Goal: Information Seeking & Learning: Learn about a topic

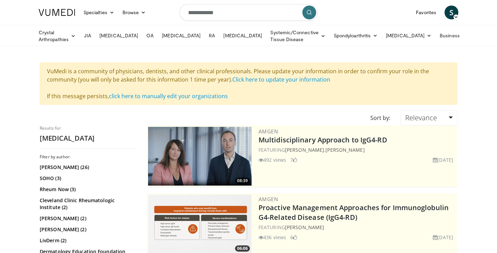
click at [234, 9] on input "**********" at bounding box center [249, 12] width 138 height 17
type input "**********"
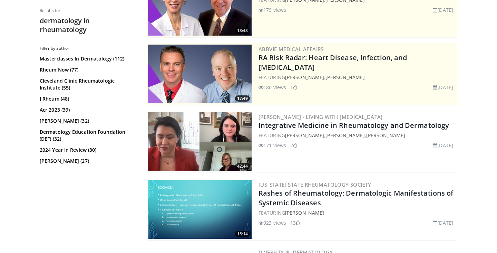
scroll to position [105, 0]
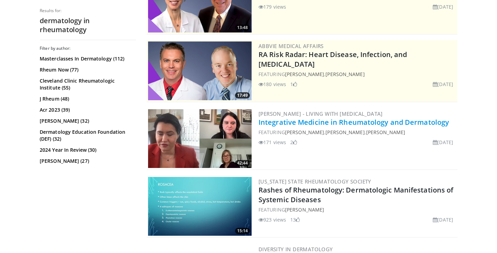
click at [338, 119] on link "Integrative Medicine in Rheumatology and Dermatology" at bounding box center [354, 121] width 191 height 9
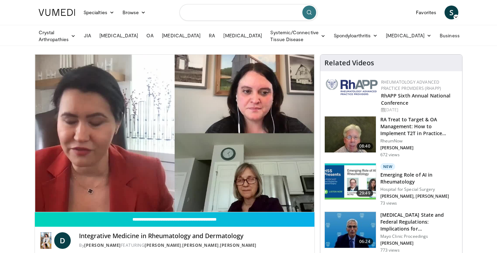
click at [240, 15] on input "Search topics, interventions" at bounding box center [249, 12] width 138 height 17
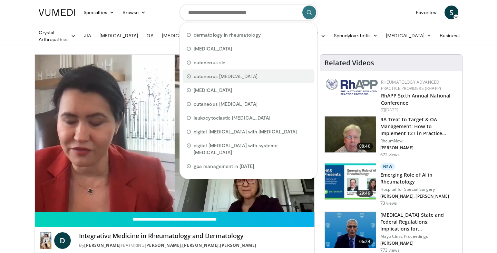
click at [222, 74] on span "cutaneous lupus" at bounding box center [226, 76] width 64 height 7
type input "**********"
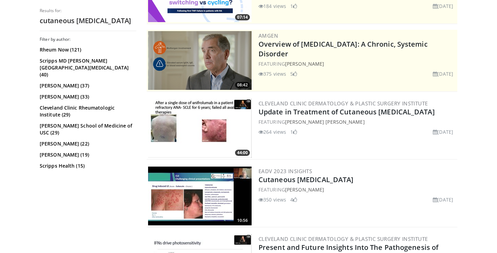
scroll to position [124, 0]
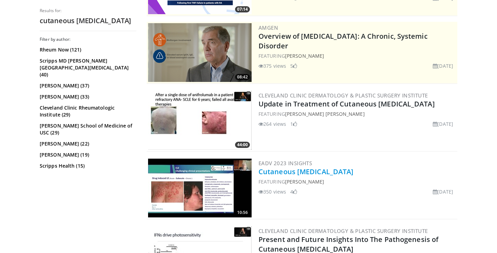
click at [291, 172] on link "Cutaneous Lupus Erythematosus" at bounding box center [306, 171] width 95 height 9
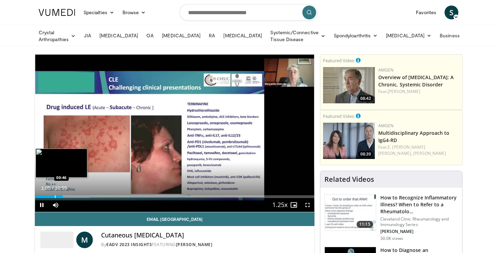
click at [55, 196] on div "Progress Bar" at bounding box center [55, 196] width 1 height 3
click at [50, 195] on div "Progress Bar" at bounding box center [50, 196] width 1 height 3
click at [47, 196] on div "Progress Bar" at bounding box center [47, 196] width 1 height 3
click at [52, 196] on div "Progress Bar" at bounding box center [52, 196] width 1 height 3
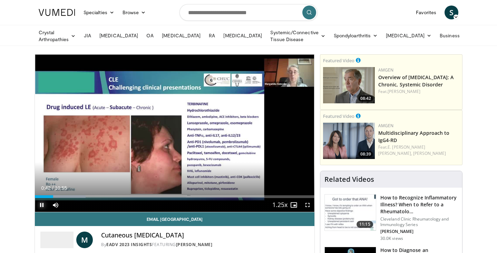
click at [41, 205] on span "Video Player" at bounding box center [42, 205] width 14 height 14
click at [42, 202] on span "Video Player" at bounding box center [42, 205] width 14 height 14
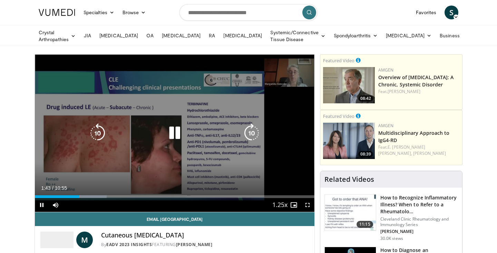
click at [173, 129] on icon "Video Player" at bounding box center [174, 132] width 19 height 19
click at [175, 131] on icon "Video Player" at bounding box center [174, 132] width 19 height 19
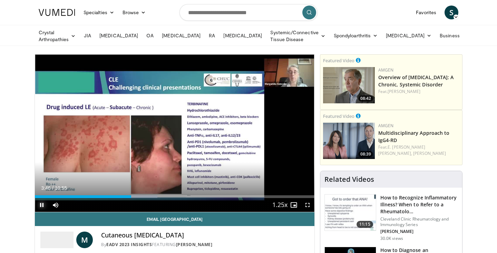
click at [42, 204] on span "Video Player" at bounding box center [42, 205] width 14 height 14
